Goal: Navigation & Orientation: Understand site structure

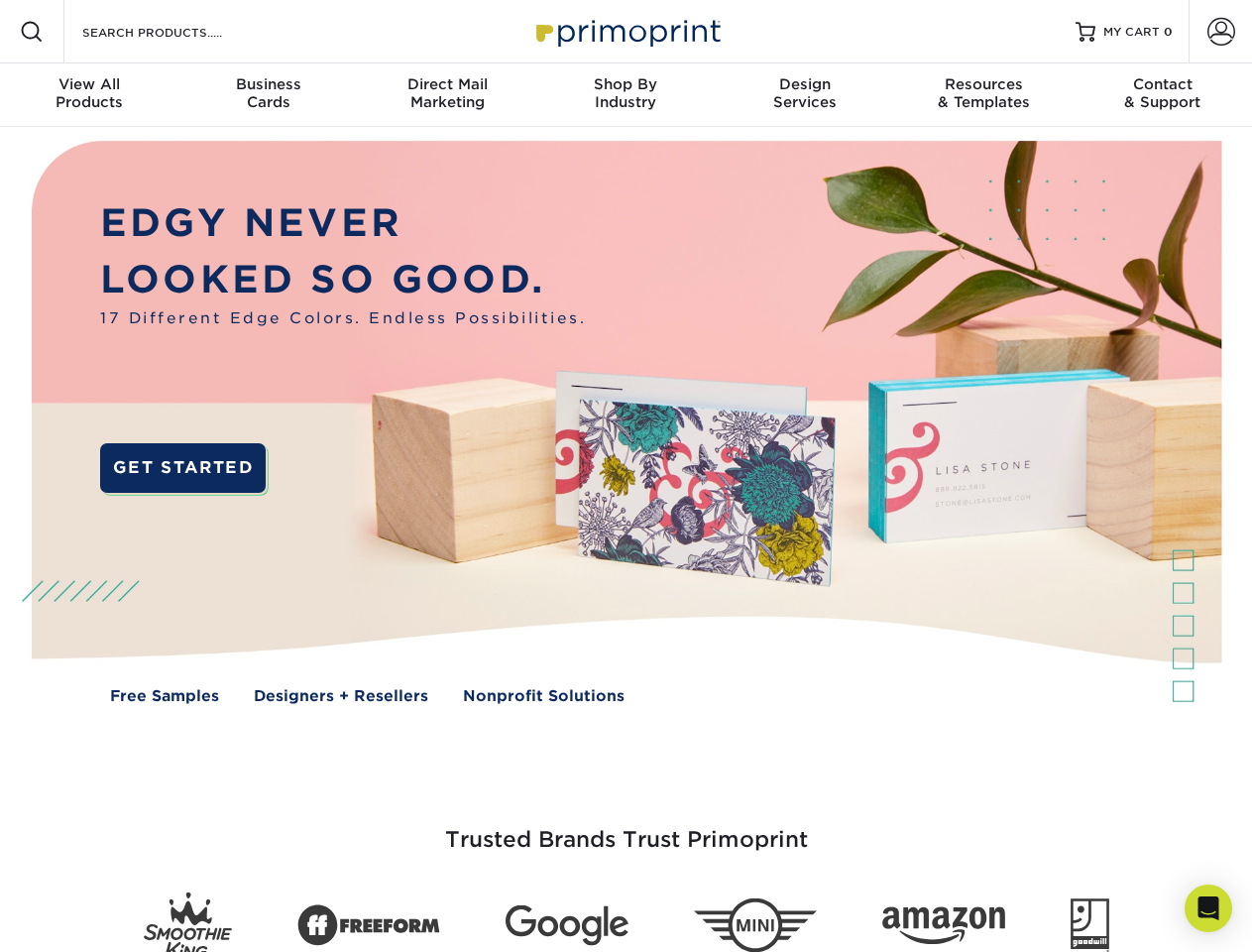
click at [626, 476] on img at bounding box center [626, 437] width 1240 height 620
click at [32, 32] on span at bounding box center [32, 32] width 24 height 24
click at [1221, 32] on span at bounding box center [1222, 32] width 28 height 28
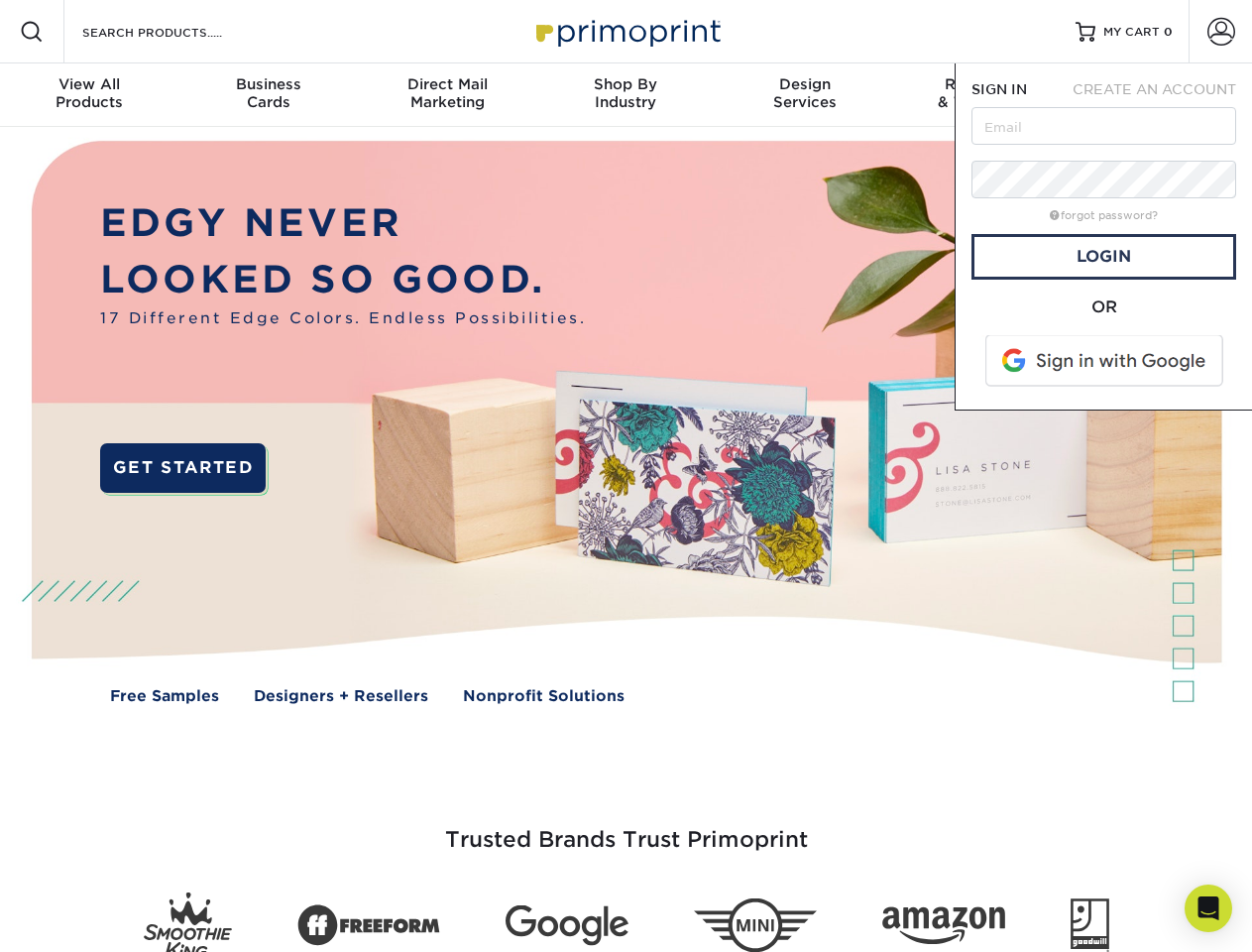
click at [89, 95] on div "View All Products" at bounding box center [89, 93] width 179 height 36
click at [267, 95] on div "Business Cards" at bounding box center [268, 93] width 179 height 36
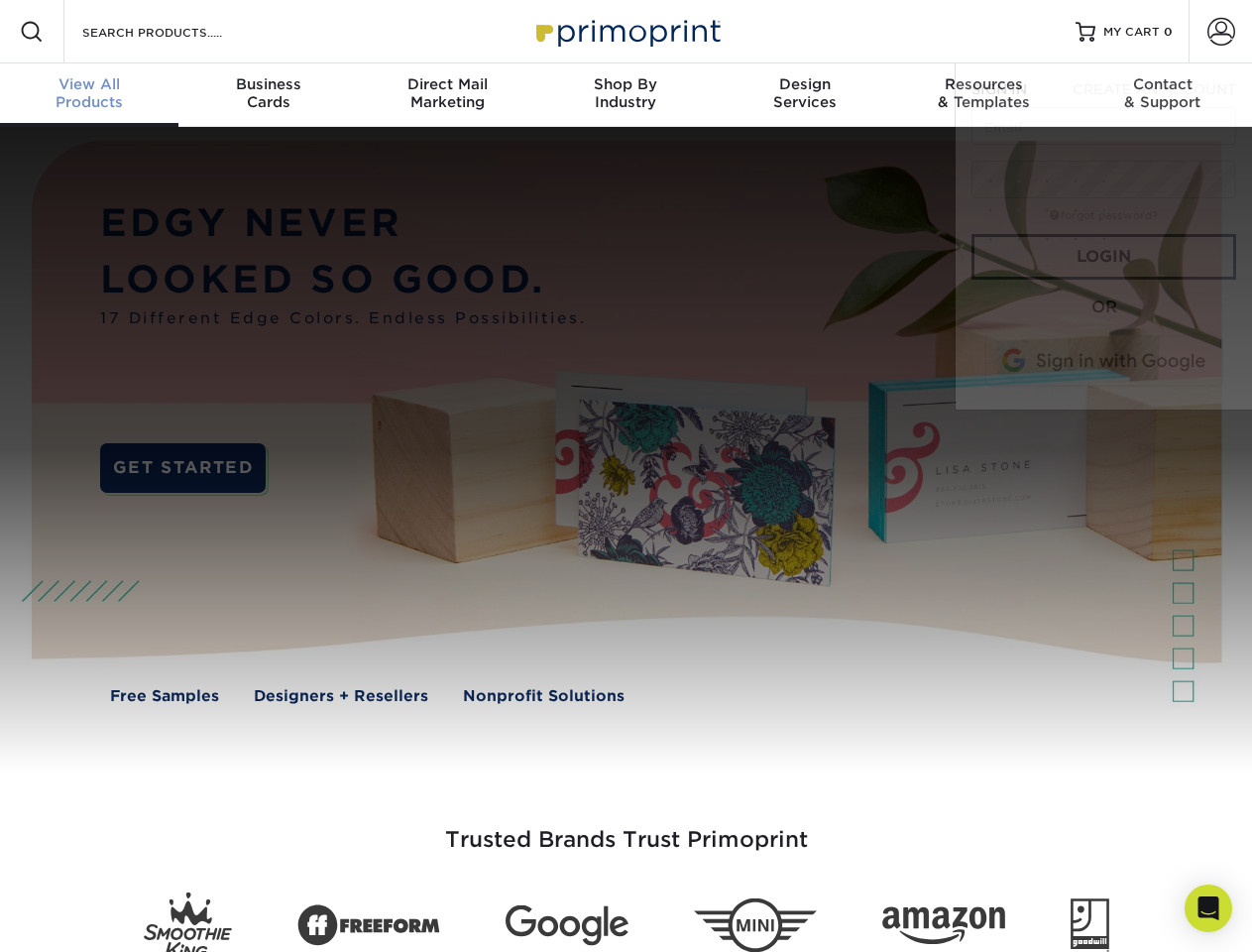
click at [447, 95] on div "Direct Mail Marketing" at bounding box center [447, 93] width 179 height 36
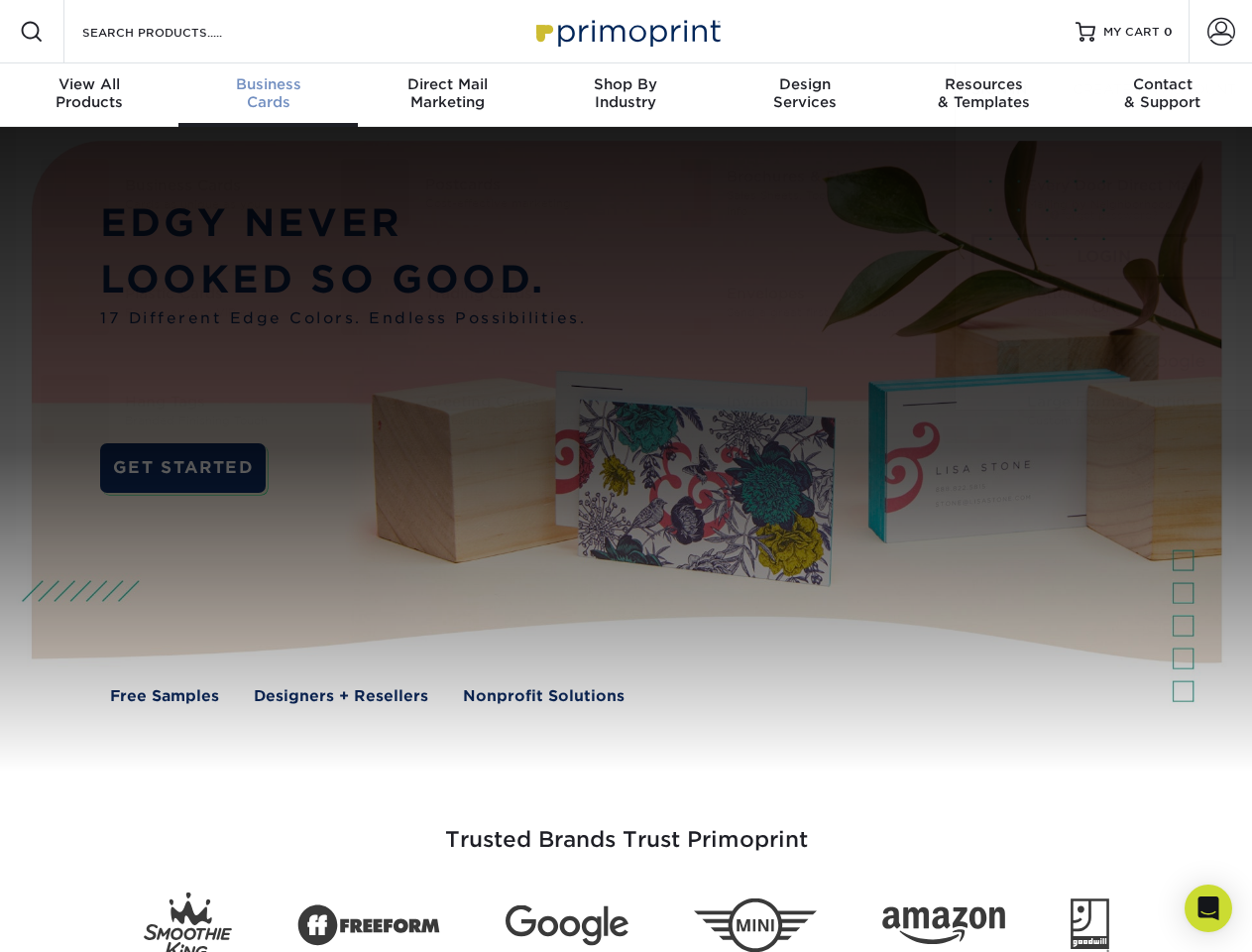
click at [626, 95] on div "Shop By Industry" at bounding box center [626, 93] width 179 height 36
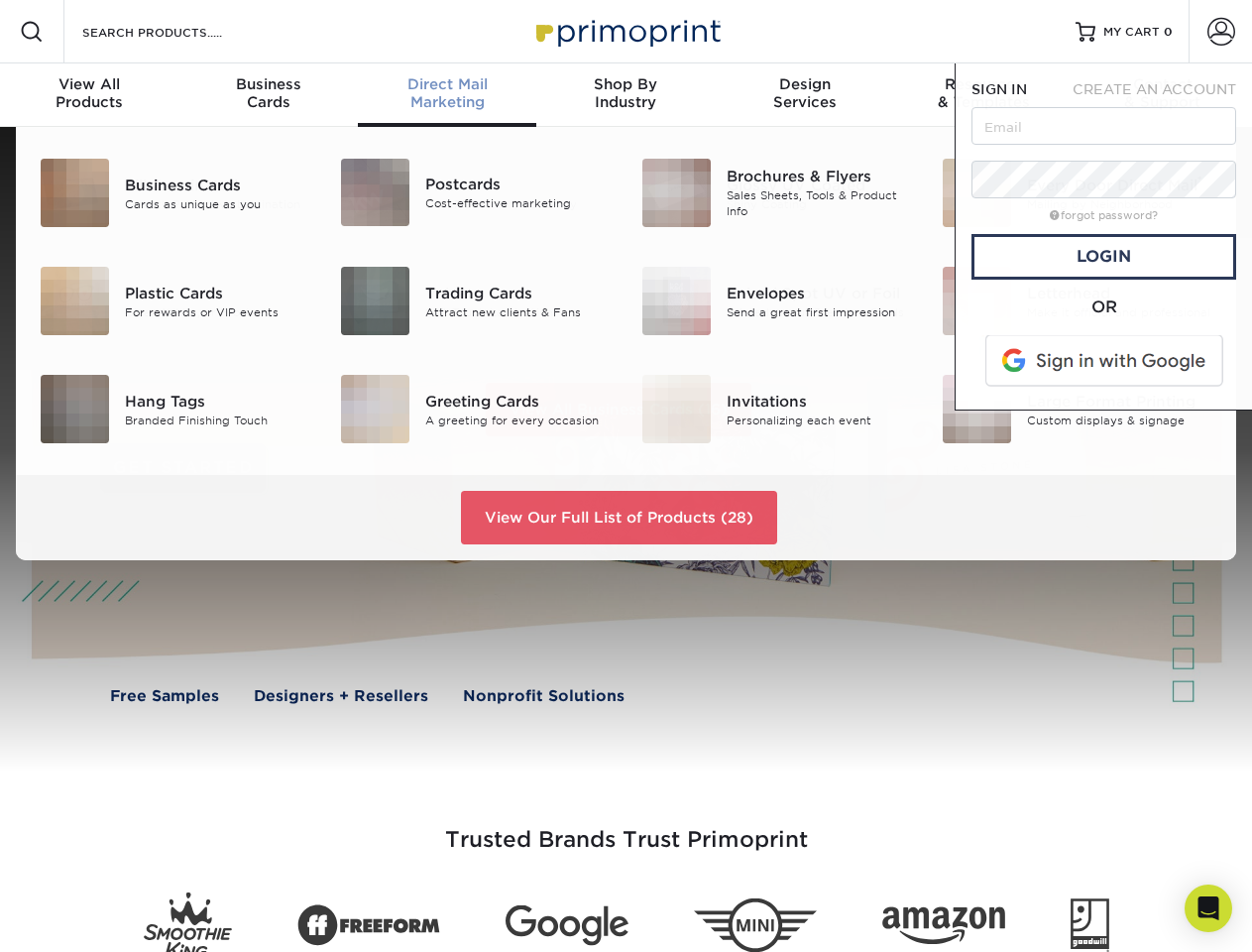
click at [805, 95] on div "Design Services" at bounding box center [806, 93] width 179 height 36
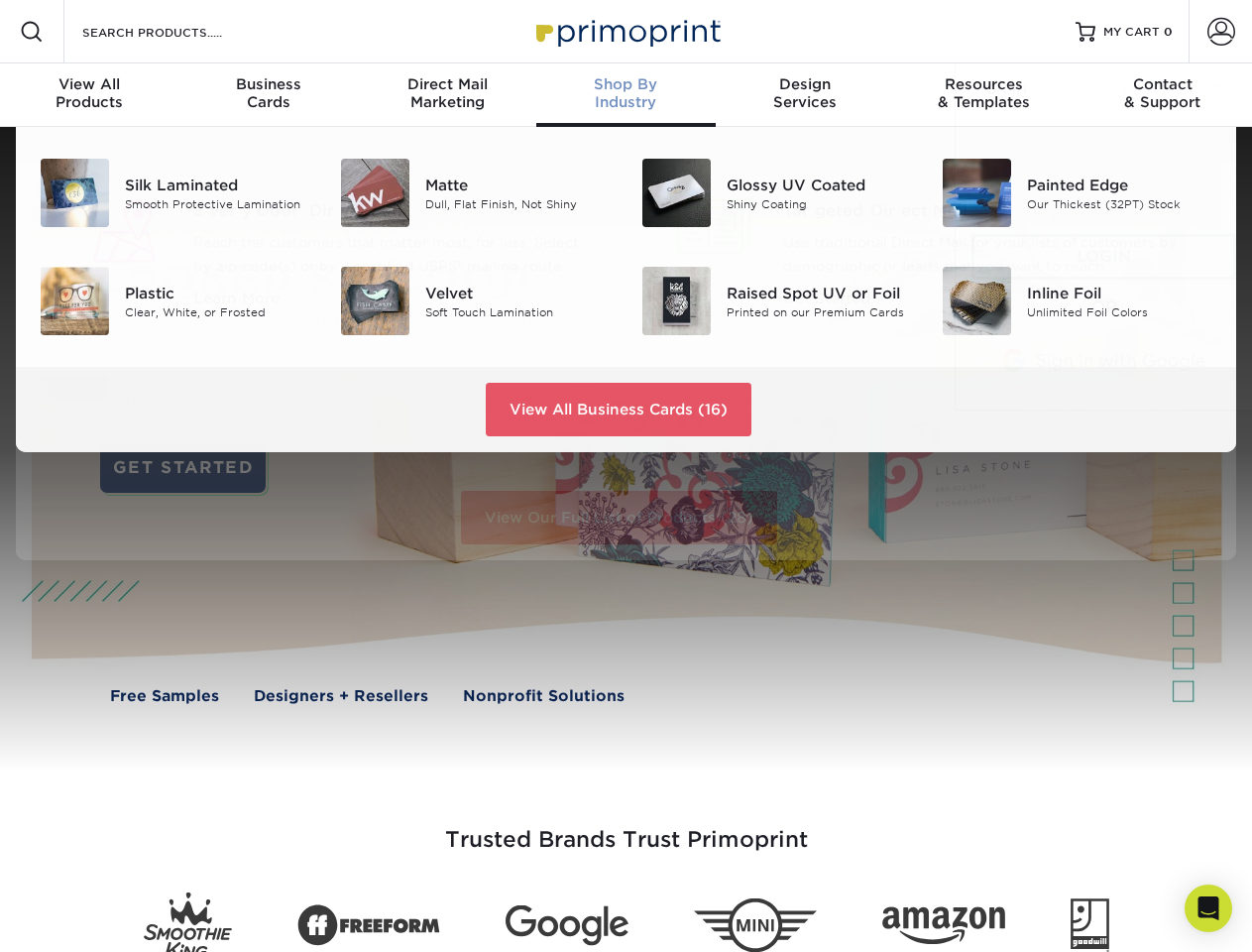
click at [984, 95] on span "SIGN IN" at bounding box center [1000, 89] width 56 height 16
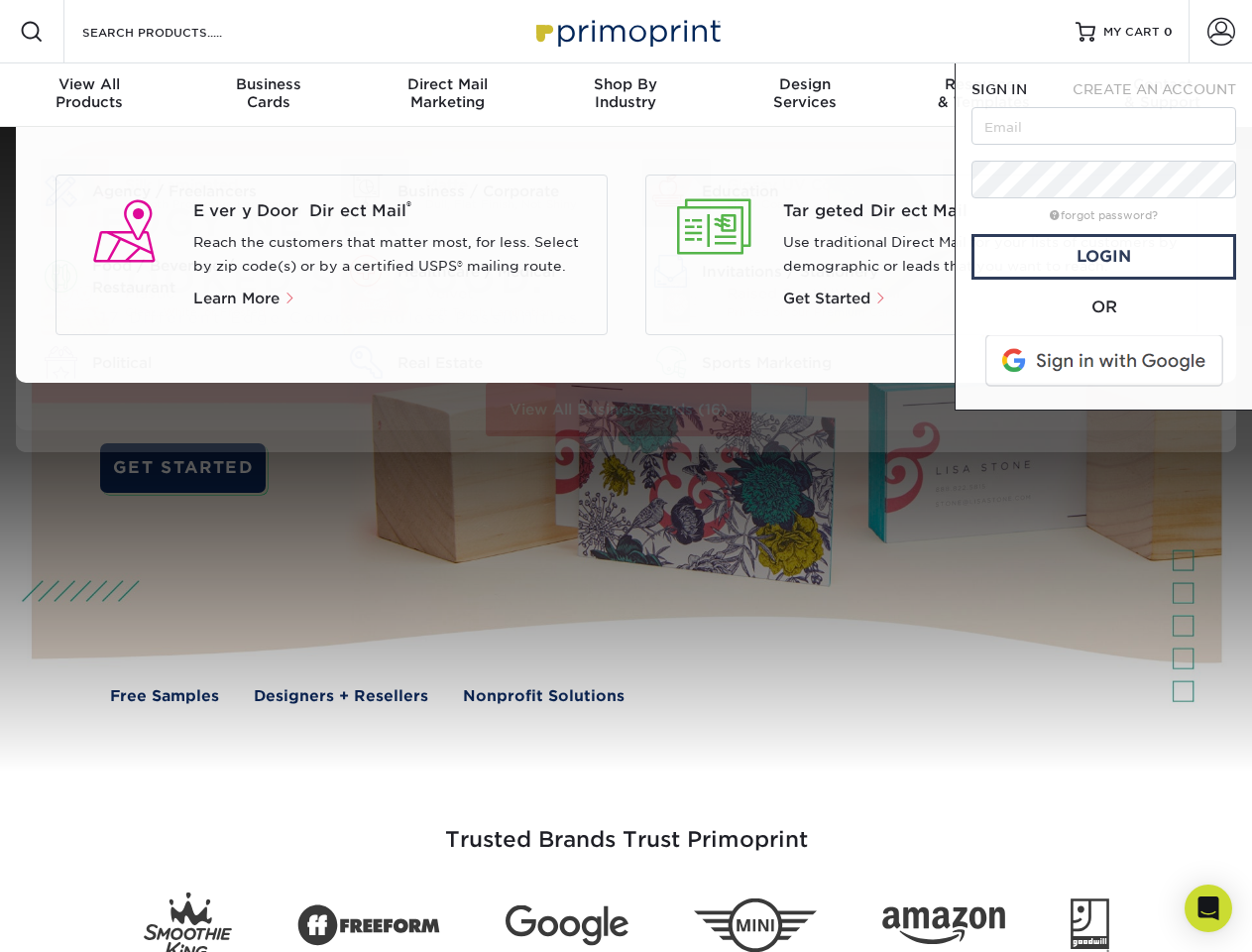
click at [1164, 95] on div "Contact & Support" at bounding box center [1164, 93] width 179 height 36
